Goal: Book appointment/travel/reservation

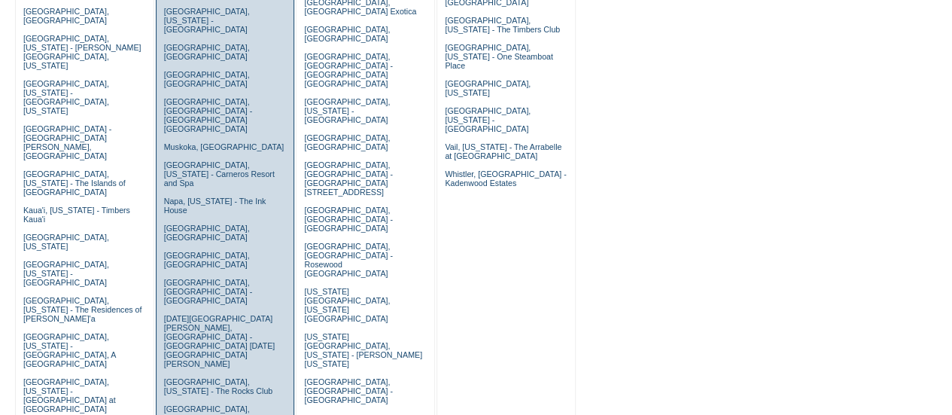
scroll to position [401, 0]
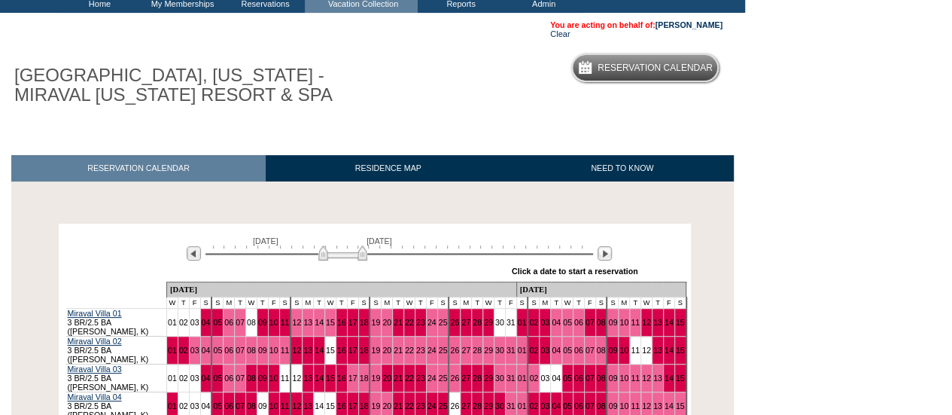
scroll to position [151, 0]
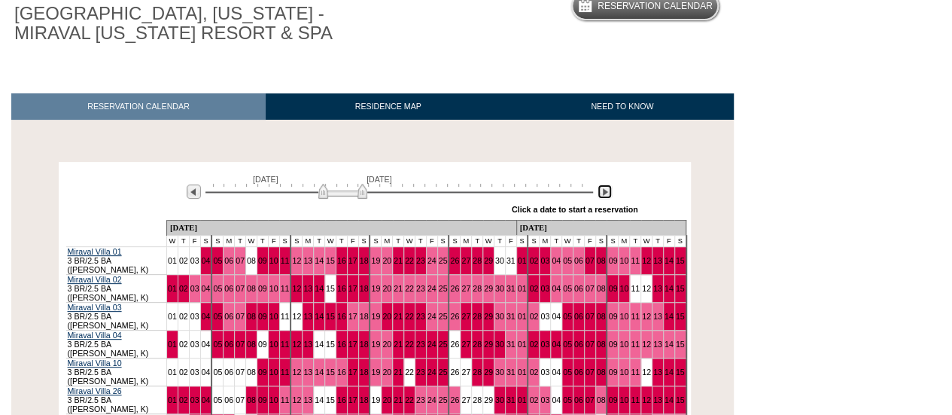
click at [604, 198] on img at bounding box center [605, 191] width 14 height 14
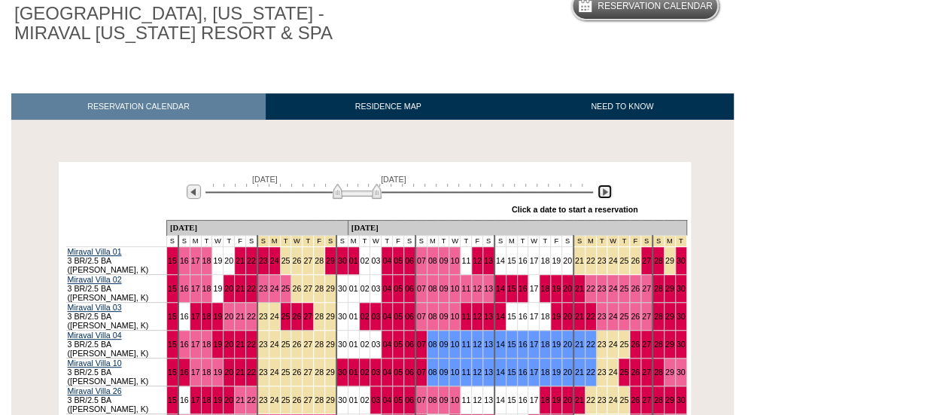
click at [602, 193] on img at bounding box center [605, 191] width 14 height 14
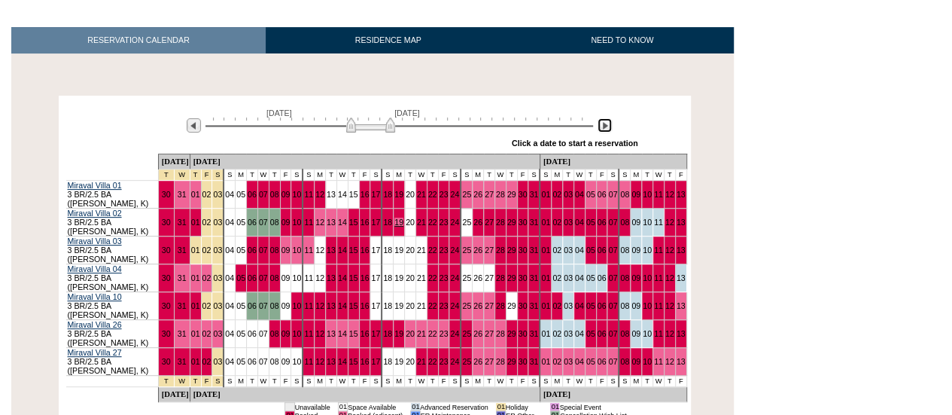
scroll to position [301, 0]
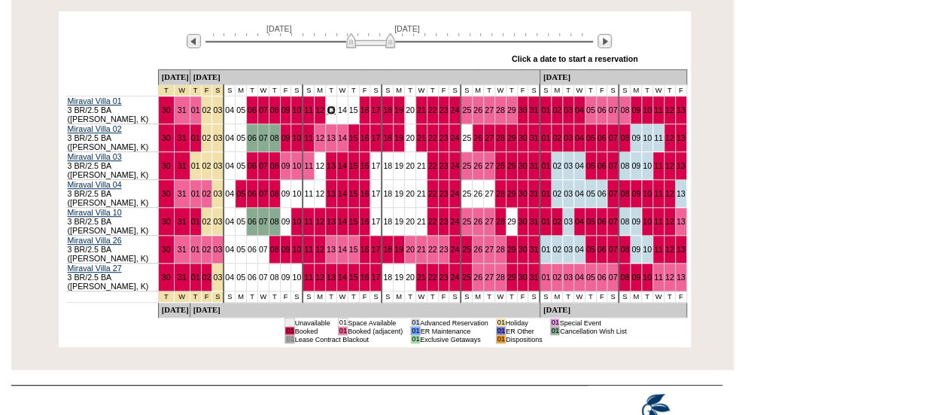
click at [336, 113] on link "13" at bounding box center [331, 109] width 9 height 9
